Goal: Check status: Check status

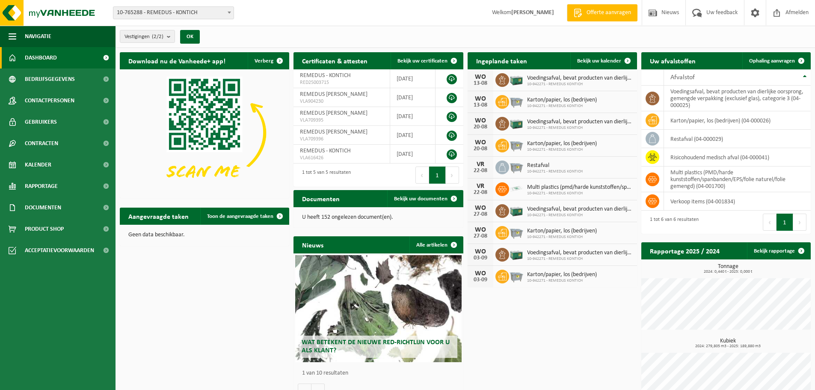
click at [547, 80] on span "Voedingsafval, bevat producten van dierlijke oorsprong, gemengde verpakking (ex…" at bounding box center [580, 78] width 106 height 7
click at [478, 79] on div "WO" at bounding box center [480, 77] width 17 height 7
click at [513, 79] on img at bounding box center [516, 79] width 15 height 15
click at [499, 79] on icon at bounding box center [502, 80] width 9 height 9
click at [514, 79] on img at bounding box center [516, 79] width 15 height 15
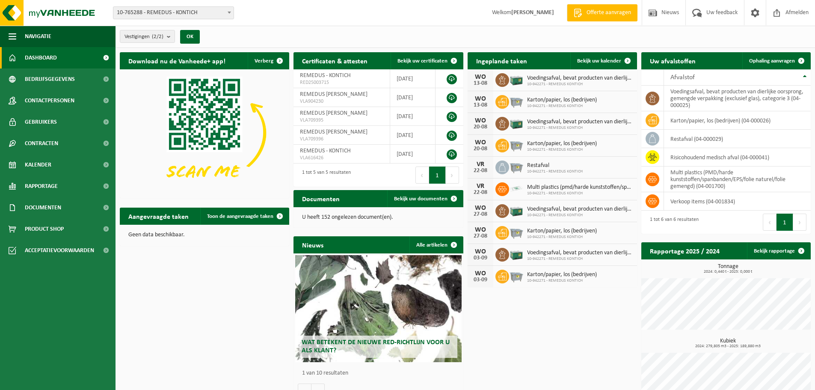
click at [596, 79] on span "Voedingsafval, bevat producten van dierlijke oorsprong, gemengde verpakking (ex…" at bounding box center [580, 78] width 106 height 7
click at [540, 102] on span "Karton/papier, los (bedrijven)" at bounding box center [562, 100] width 70 height 7
click at [498, 101] on icon at bounding box center [502, 101] width 9 height 9
click at [551, 82] on span "10-942271 - REMEDUS KONTICH" at bounding box center [580, 84] width 106 height 5
click at [516, 79] on img at bounding box center [516, 79] width 15 height 15
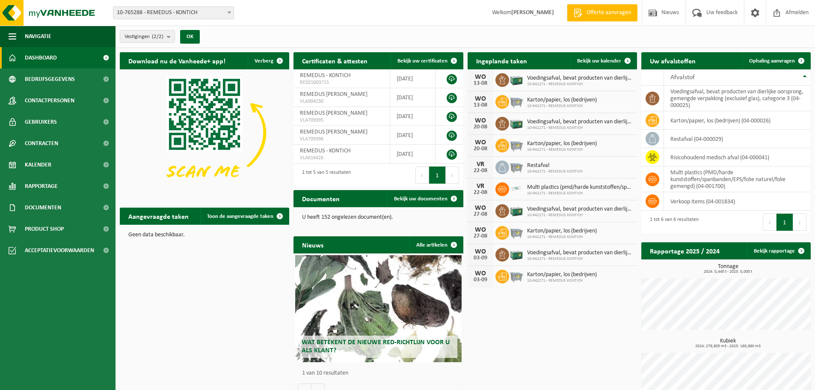
click at [623, 78] on span "Voedingsafval, bevat producten van dierlijke oorsprong, gemengde verpakking (ex…" at bounding box center [580, 78] width 106 height 7
click at [605, 63] on span "Bekijk uw kalender" at bounding box center [599, 61] width 44 height 6
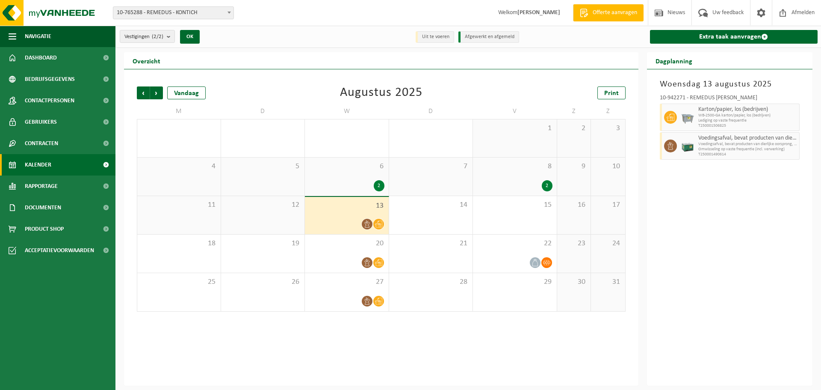
click at [370, 219] on span at bounding box center [367, 223] width 11 height 11
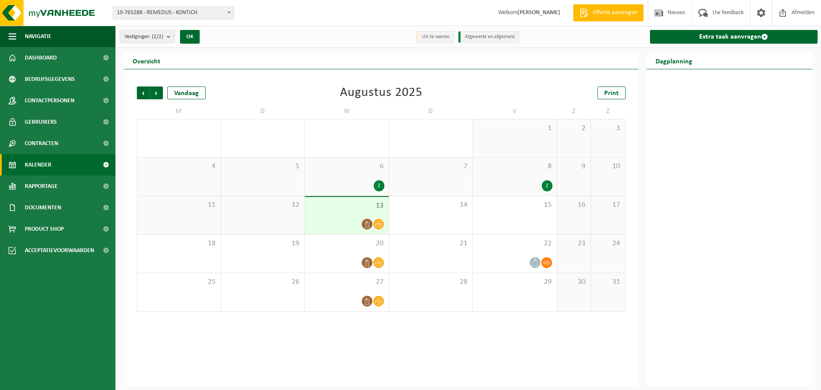
click at [378, 224] on icon at bounding box center [378, 223] width 7 height 7
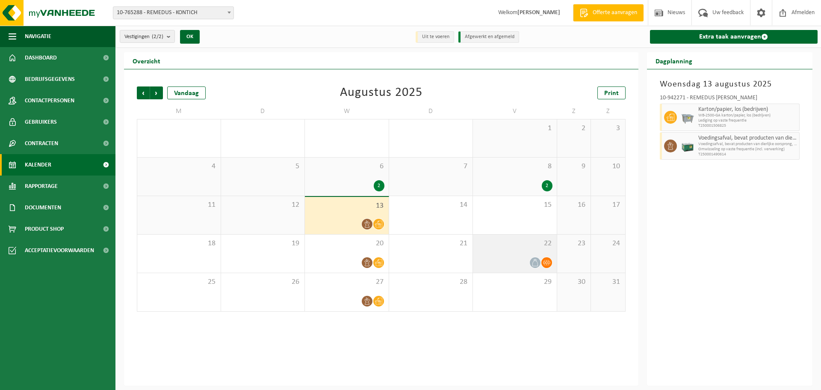
click at [508, 257] on div at bounding box center [514, 263] width 75 height 12
